Goal: Information Seeking & Learning: Check status

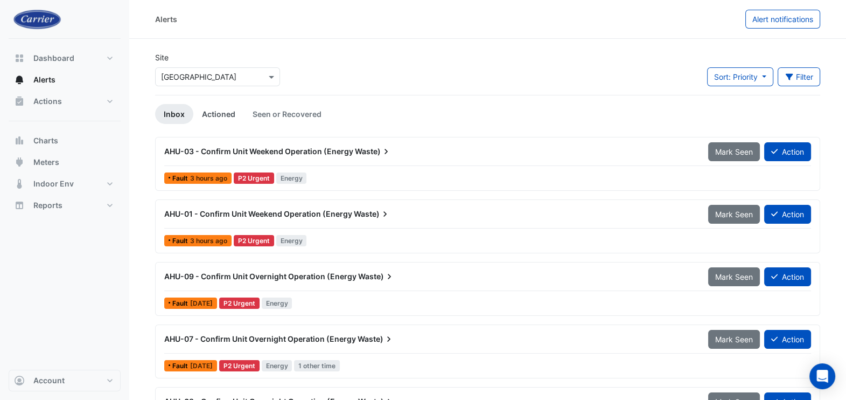
click at [226, 114] on link "Actioned" at bounding box center [218, 114] width 51 height 20
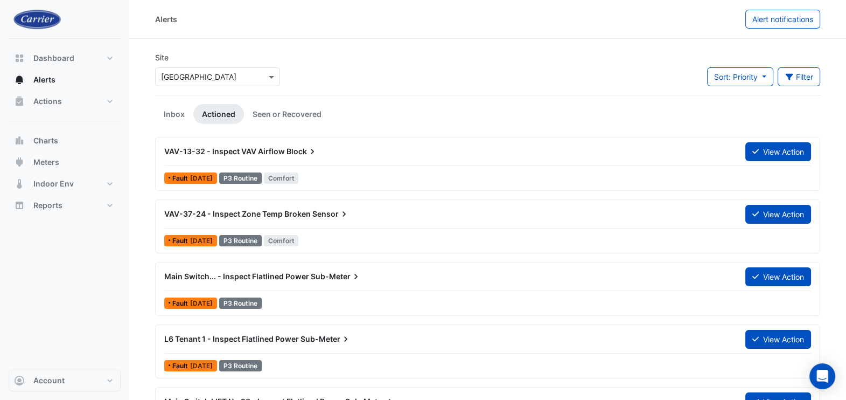
drag, startPoint x: 159, startPoint y: 147, endPoint x: 304, endPoint y: 154, distance: 145.1
click at [304, 154] on div "VAV-13-32 - Inspect VAV Airflow Block" at bounding box center [448, 151] width 581 height 19
copy div "VAV-13-32 - Inspect VAV Airflow Block"
drag, startPoint x: 237, startPoint y: 148, endPoint x: 189, endPoint y: 151, distance: 48.6
click at [189, 151] on span "VAV-13-32 - Inspect VAV Airflow" at bounding box center [224, 151] width 121 height 9
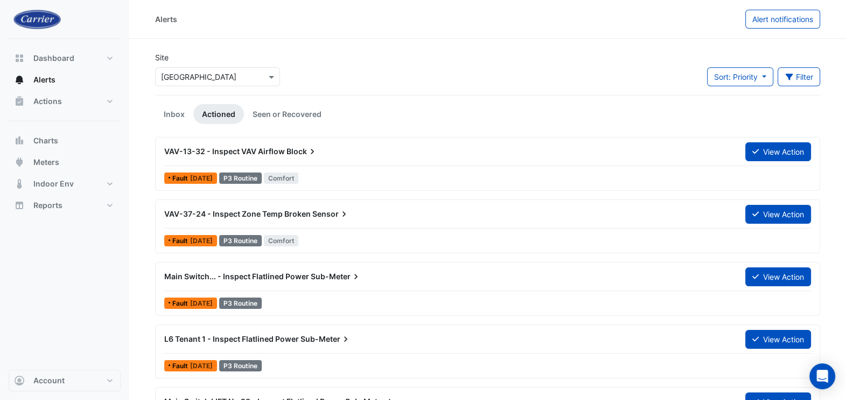
click at [199, 152] on span "VAV-13-32 - Inspect VAV Airflow" at bounding box center [224, 151] width 121 height 9
click at [787, 147] on button "View Action" at bounding box center [779, 151] width 66 height 19
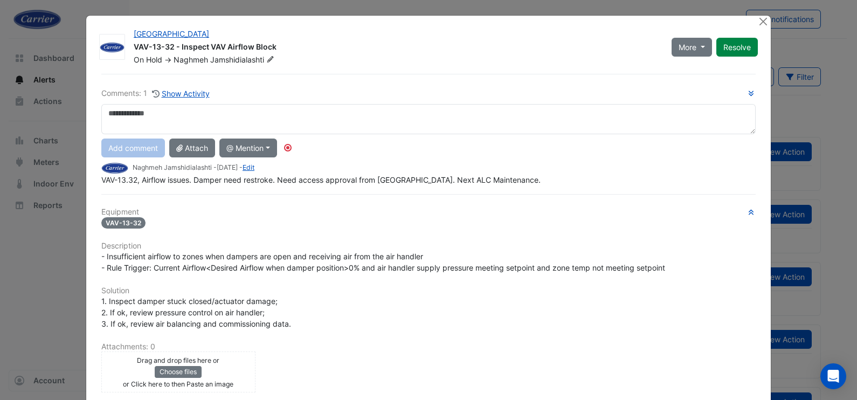
click at [132, 178] on span "VAV-13.32, Airflow issues. Damper need restroke. Need access approval from [GEO…" at bounding box center [320, 179] width 439 height 9
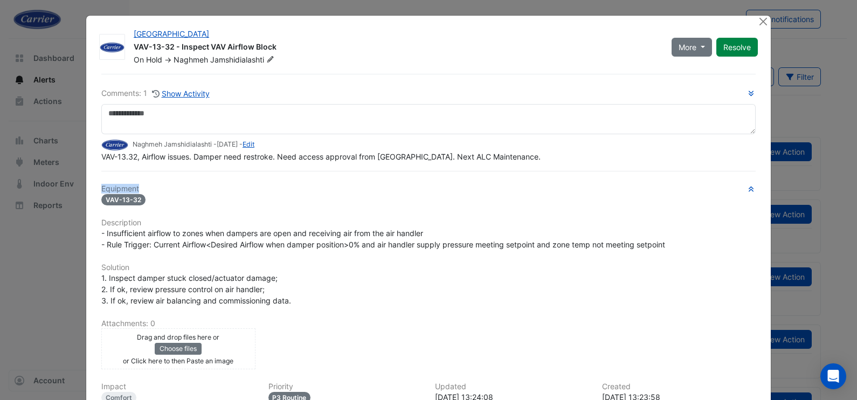
click at [132, 178] on div "Comments: 1 Show Activity Naghmeh Jamshidialashti - [DATE] - Edit VAV-13.32, Ai…" at bounding box center [428, 286] width 667 height 425
drag, startPoint x: 132, startPoint y: 178, endPoint x: 280, endPoint y: 154, distance: 149.6
click at [280, 154] on span "VAV-13.32, Airflow issues. Damper need restroke. Need access approval from [GEO…" at bounding box center [320, 156] width 439 height 9
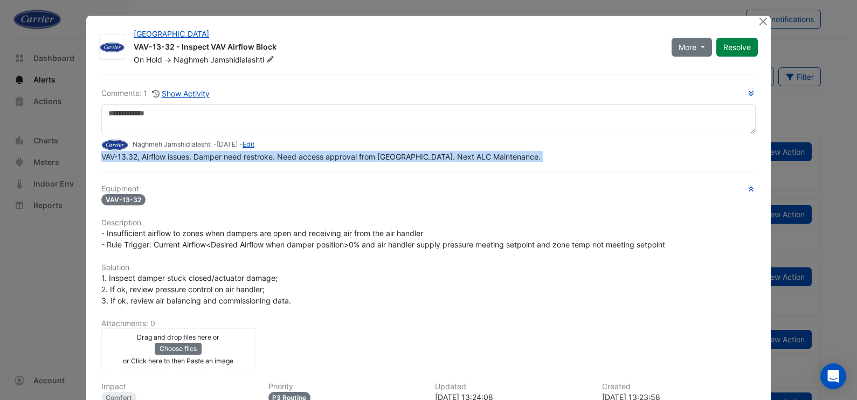
click at [280, 154] on span "VAV-13.32, Airflow issues. Damper need restroke. Need access approval from [GEO…" at bounding box center [320, 156] width 439 height 9
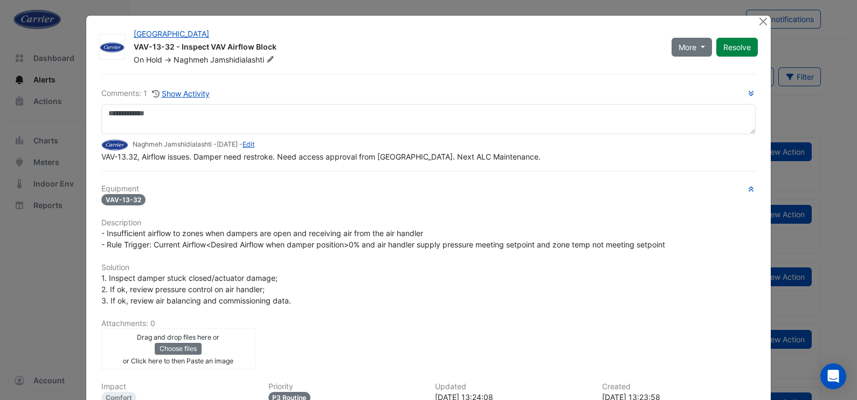
drag, startPoint x: 280, startPoint y: 154, endPoint x: 322, endPoint y: 202, distance: 64.5
click at [322, 202] on div "VAV-13-32" at bounding box center [428, 199] width 654 height 12
click at [757, 19] on button "Close" at bounding box center [762, 21] width 11 height 11
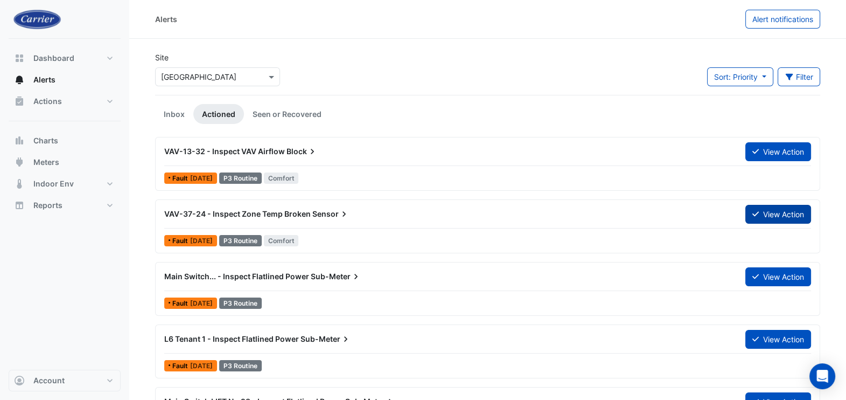
click at [803, 212] on button "View Action" at bounding box center [779, 214] width 66 height 19
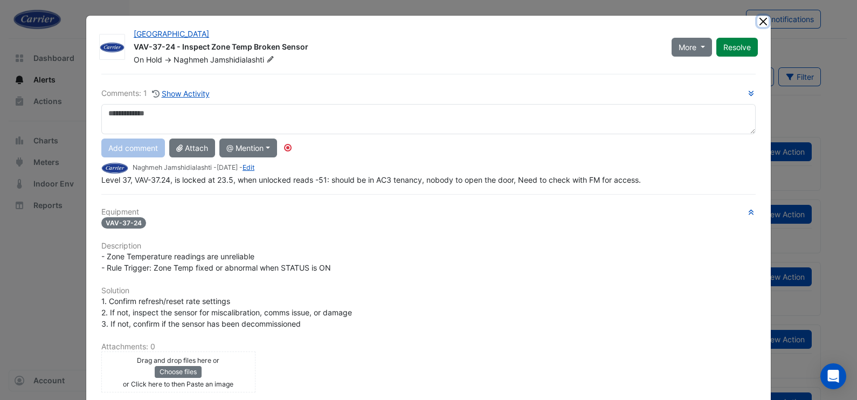
click at [757, 24] on button "Close" at bounding box center [762, 21] width 11 height 11
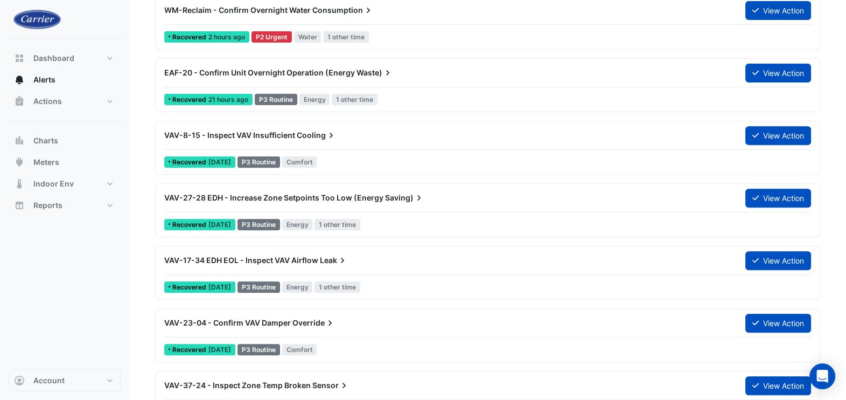
scroll to position [471, 0]
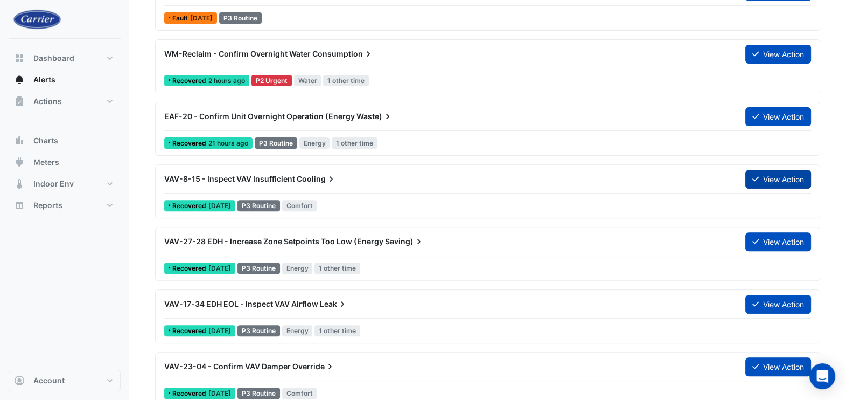
click at [786, 182] on button "View Action" at bounding box center [779, 179] width 66 height 19
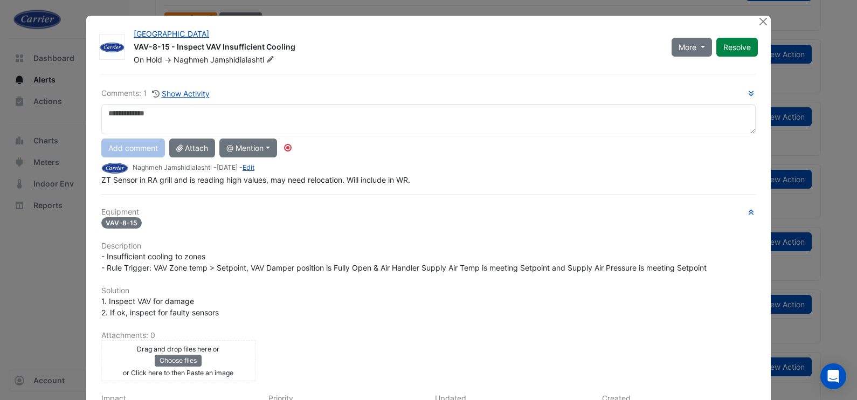
click at [765, 17] on div at bounding box center [763, 22] width 13 height 12
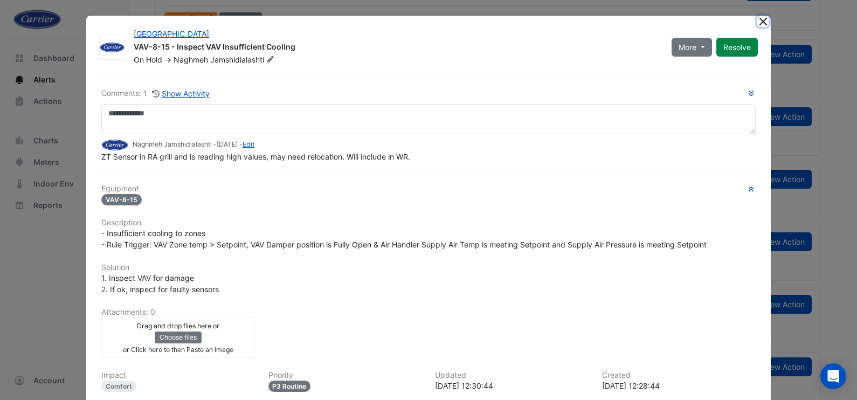
click at [757, 23] on button "Close" at bounding box center [762, 21] width 11 height 11
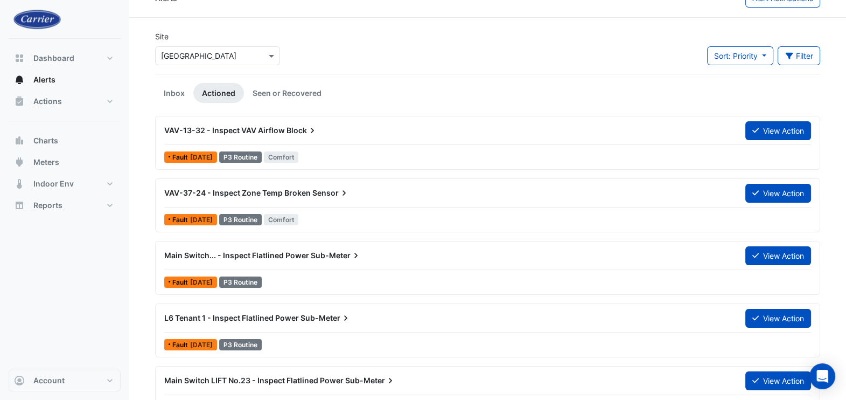
scroll to position [0, 0]
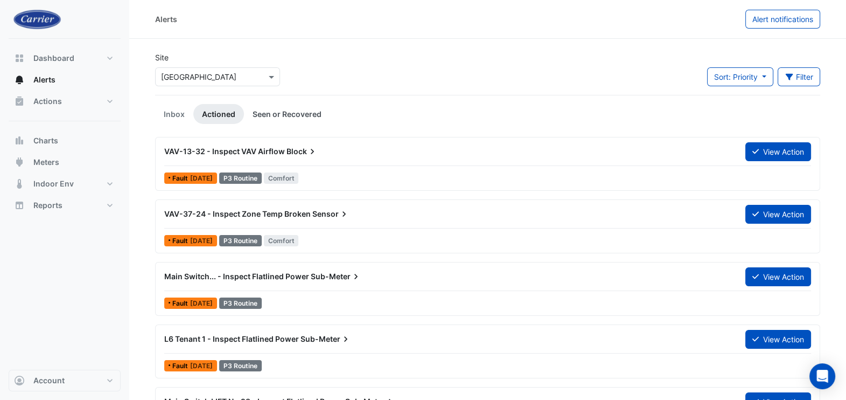
click at [285, 119] on link "Seen or Recovered" at bounding box center [287, 114] width 86 height 20
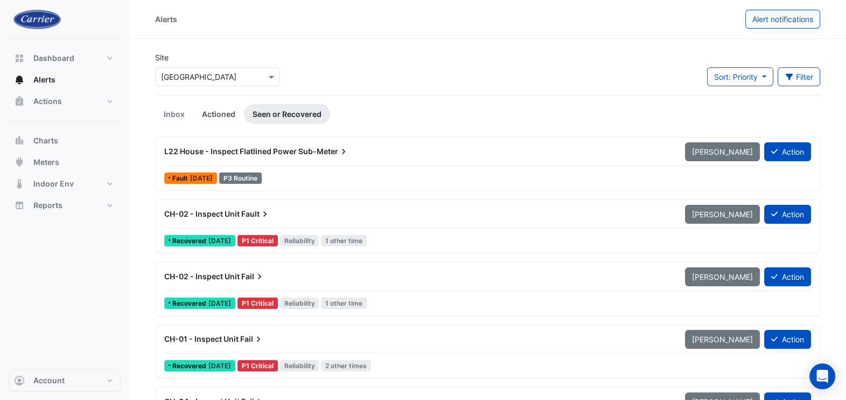
click at [203, 113] on link "Actioned" at bounding box center [218, 114] width 51 height 20
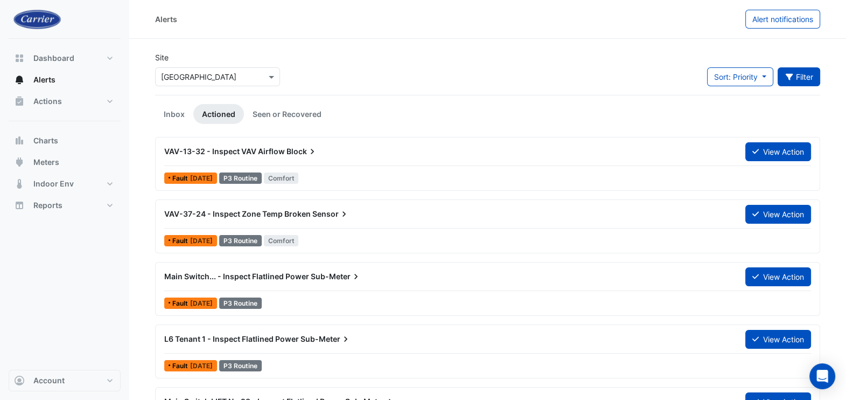
click at [811, 82] on button "Filter" at bounding box center [799, 76] width 43 height 19
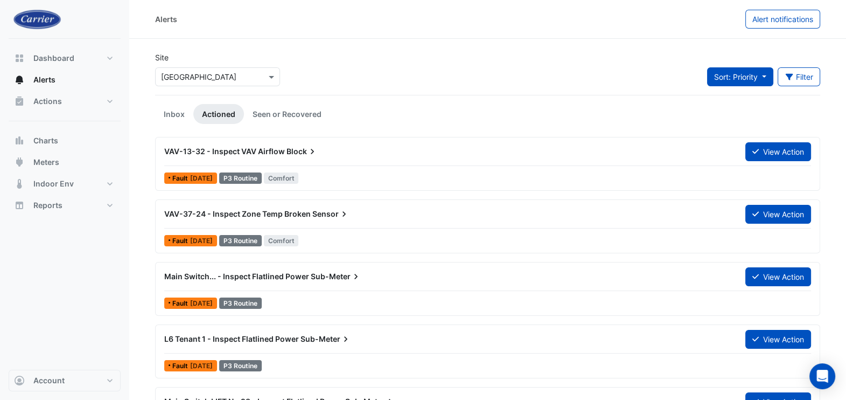
click at [762, 77] on button "Sort: Priority" at bounding box center [740, 76] width 66 height 19
click at [623, 84] on div "Site Select a Site × [GEOGRAPHIC_DATA] Sort: Priority Filter Title Priority Fil…" at bounding box center [488, 73] width 678 height 43
drag, startPoint x: 164, startPoint y: 151, endPoint x: 296, endPoint y: 161, distance: 132.3
click at [296, 161] on div "VAV-13-32 - Inspect VAV Airflow Block" at bounding box center [448, 151] width 581 height 19
copy div "VAV-13-32 - Inspect VAV Airflow Block"
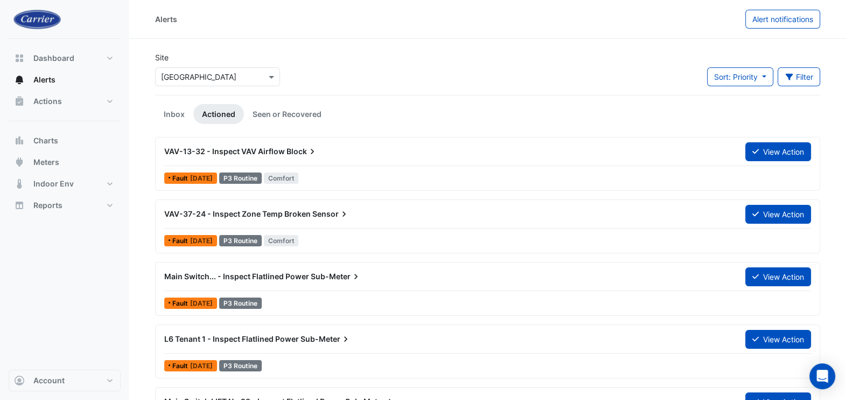
drag, startPoint x: 161, startPoint y: 210, endPoint x: 330, endPoint y: 220, distance: 169.5
click at [330, 220] on div "VAV-37-24 - Inspect Zone Temp Broken Sensor" at bounding box center [448, 213] width 581 height 19
copy div "VAV-37-24 - Inspect Zone Temp Broken Sensor"
